Goal: Entertainment & Leisure: Consume media (video, audio)

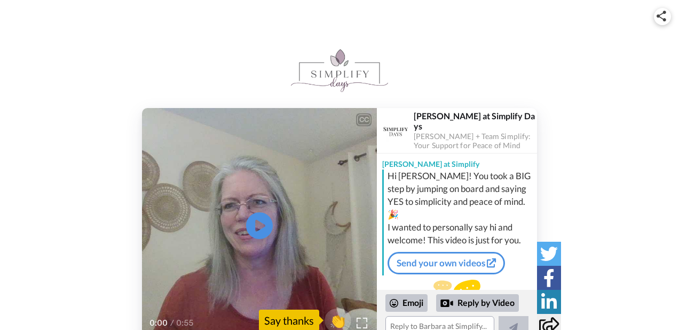
scroll to position [18, 0]
click at [254, 237] on icon at bounding box center [260, 225] width 28 height 28
click at [334, 322] on span "👏" at bounding box center [339, 319] width 34 height 21
